Goal: Task Accomplishment & Management: Use online tool/utility

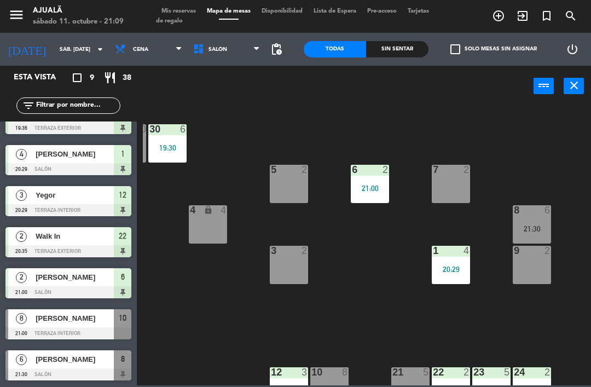
scroll to position [105, 0]
click at [88, 367] on div "[PERSON_NAME]" at bounding box center [73, 359] width 79 height 18
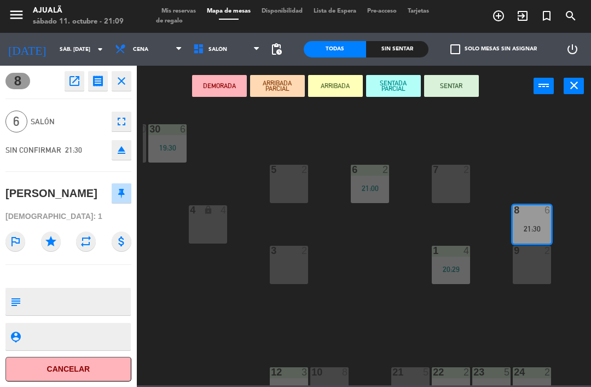
click at [450, 95] on button "SENTAR" at bounding box center [451, 86] width 55 height 22
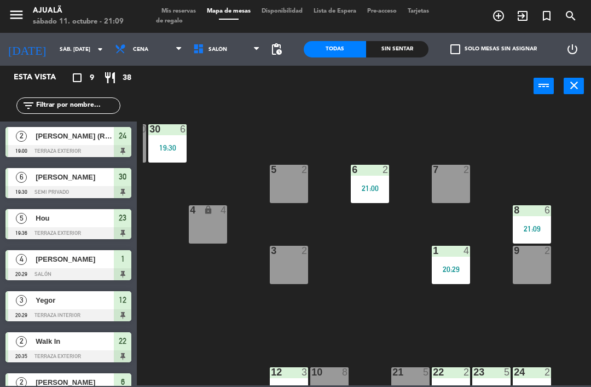
scroll to position [93, 0]
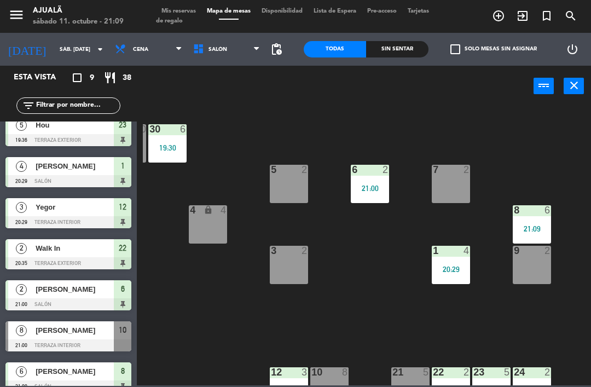
click at [293, 263] on div "3 2" at bounding box center [289, 265] width 38 height 38
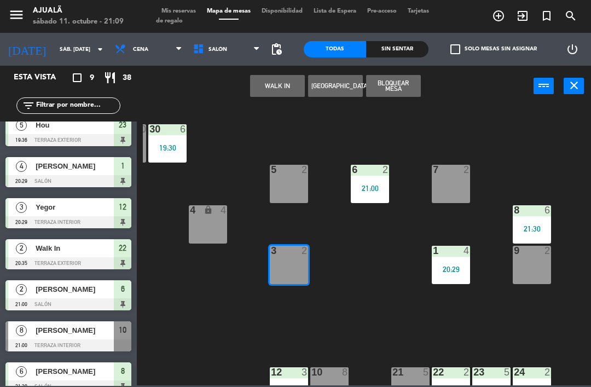
click at [279, 93] on button "WALK IN" at bounding box center [277, 86] width 55 height 22
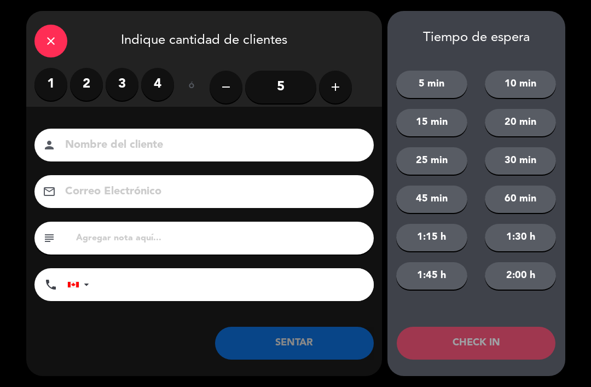
click at [102, 82] on label "2" at bounding box center [86, 84] width 33 height 33
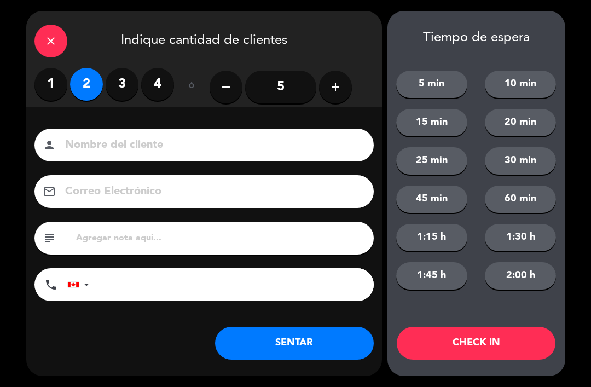
click at [317, 342] on button "SENTAR" at bounding box center [294, 342] width 159 height 33
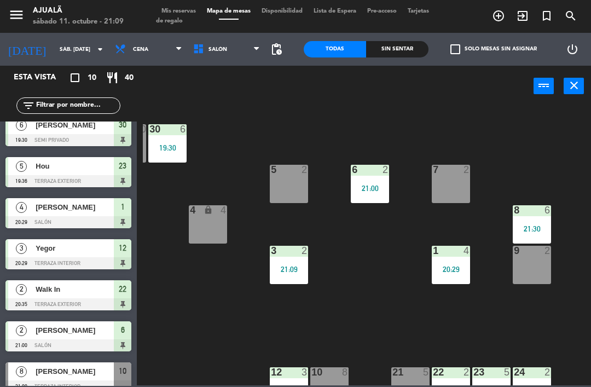
scroll to position [0, 0]
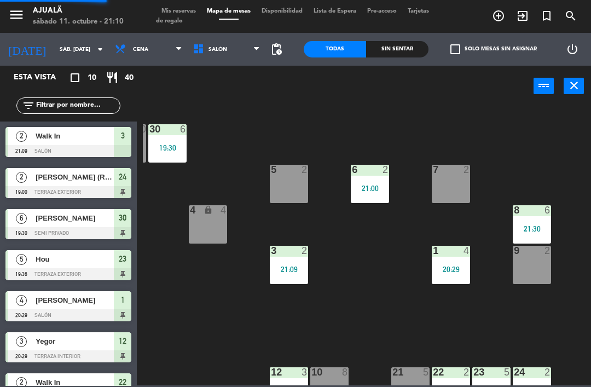
click at [462, 182] on div "7 2" at bounding box center [450, 184] width 38 height 38
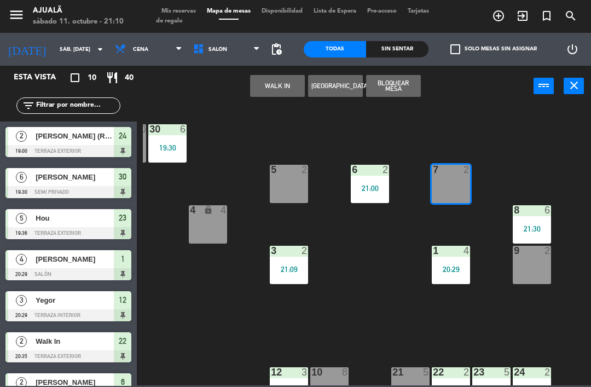
click at [272, 86] on button "WALK IN" at bounding box center [277, 86] width 55 height 22
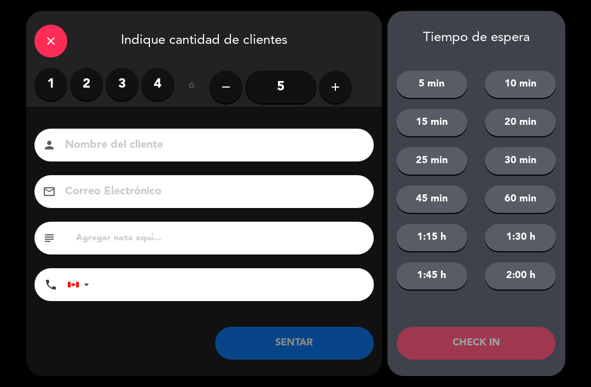
click at [84, 88] on label "2" at bounding box center [86, 84] width 33 height 33
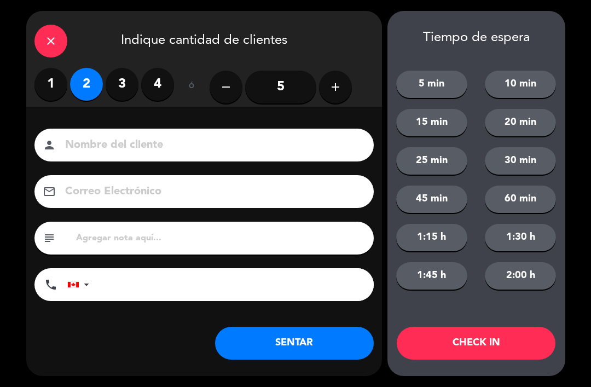
click at [285, 337] on button "SENTAR" at bounding box center [294, 342] width 159 height 33
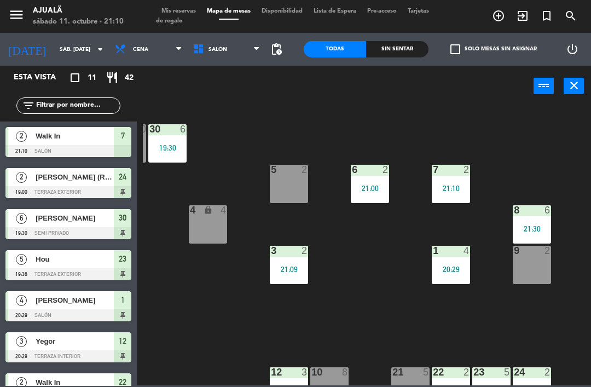
click at [536, 268] on div "9 2" at bounding box center [531, 265] width 38 height 38
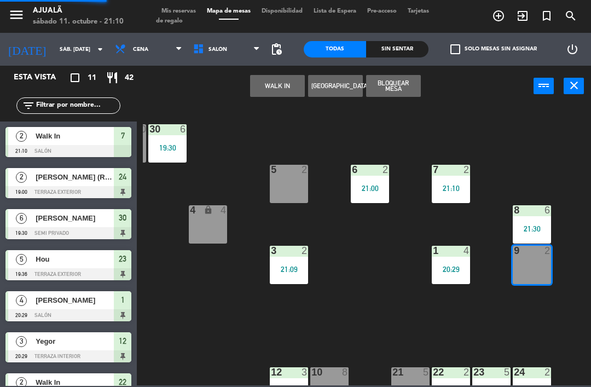
click at [269, 94] on button "WALK IN" at bounding box center [277, 86] width 55 height 22
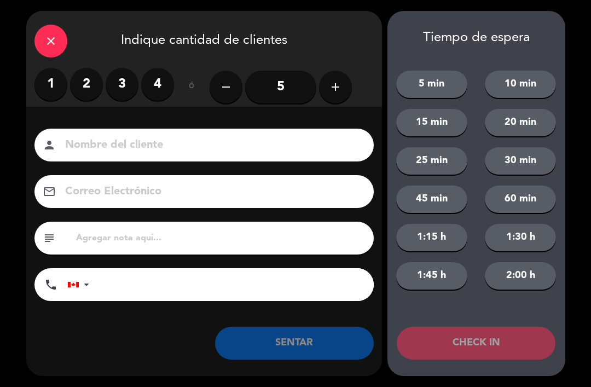
click at [92, 93] on label "2" at bounding box center [86, 84] width 33 height 33
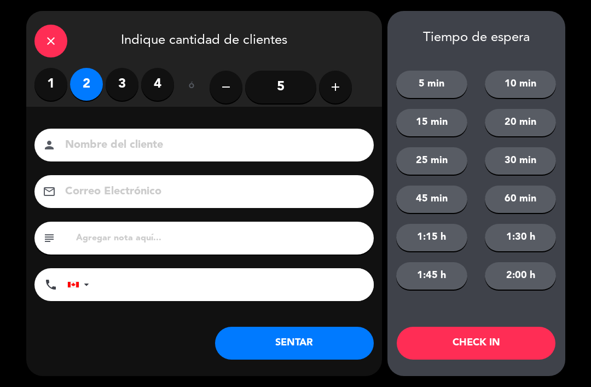
click at [277, 335] on button "SENTAR" at bounding box center [294, 342] width 159 height 33
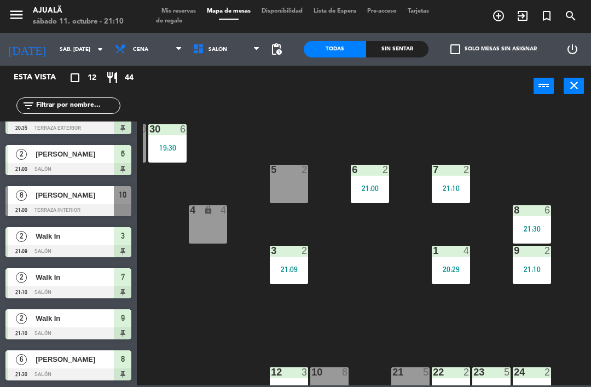
scroll to position [228, 0]
click at [108, 209] on div at bounding box center [68, 210] width 126 height 12
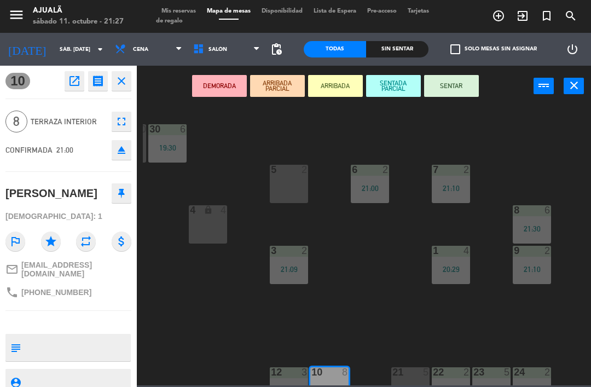
click at [462, 86] on button "SENTAR" at bounding box center [451, 86] width 55 height 22
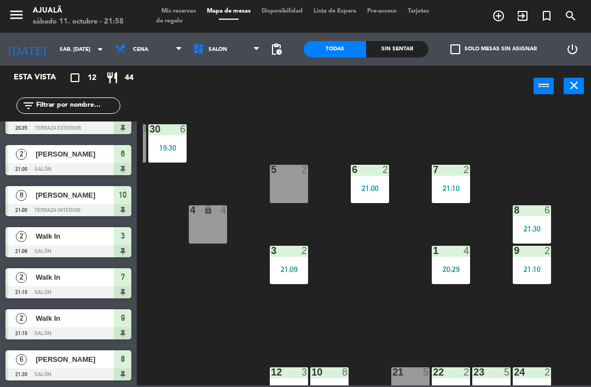
click at [413, 379] on div "21 5" at bounding box center [410, 386] width 38 height 38
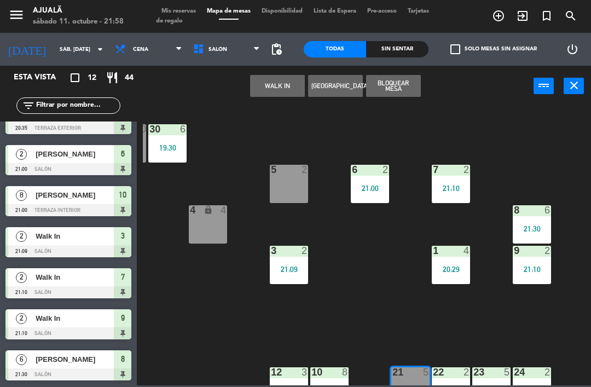
click at [284, 78] on button "WALK IN" at bounding box center [277, 86] width 55 height 22
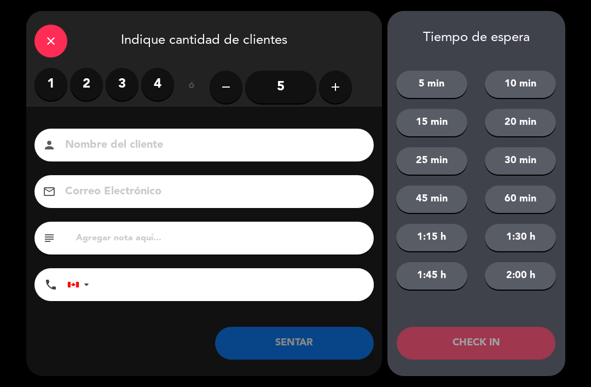
click at [124, 85] on label "3" at bounding box center [122, 84] width 33 height 33
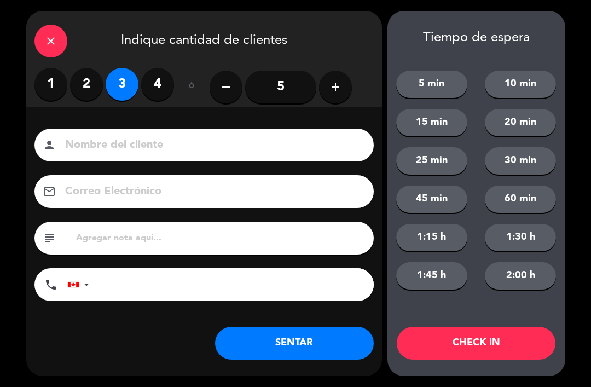
click at [304, 343] on button "SENTAR" at bounding box center [294, 342] width 159 height 33
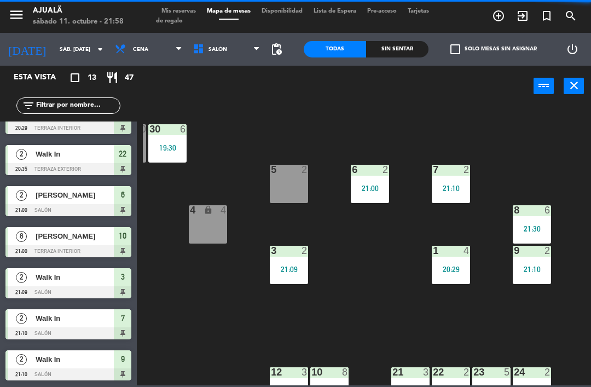
scroll to position [0, 0]
